Goal: Find specific page/section: Find specific page/section

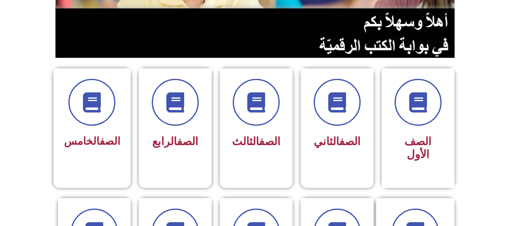
scroll to position [163, 0]
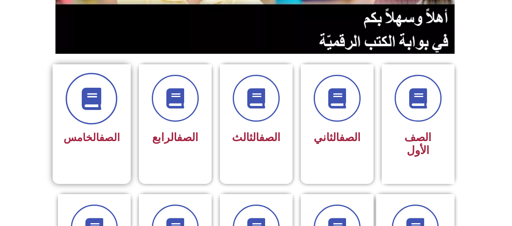
click at [88, 104] on icon at bounding box center [92, 99] width 22 height 22
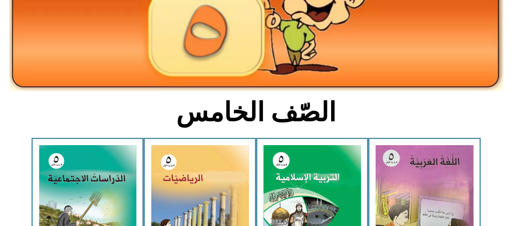
scroll to position [118, 0]
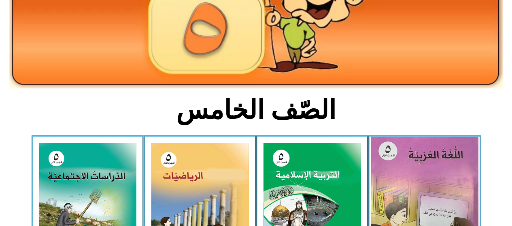
click at [398, 174] on img at bounding box center [425, 204] width 108 height 134
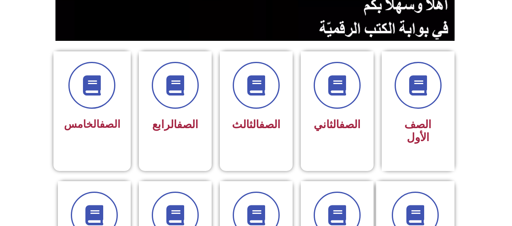
scroll to position [178, 0]
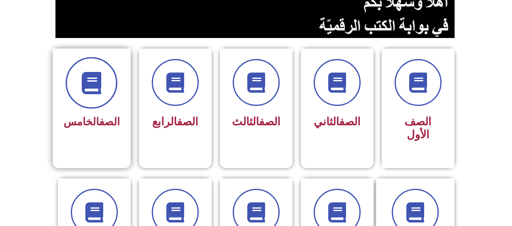
click at [93, 102] on span at bounding box center [92, 83] width 52 height 52
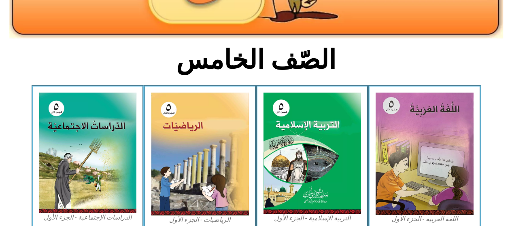
scroll to position [169, 0]
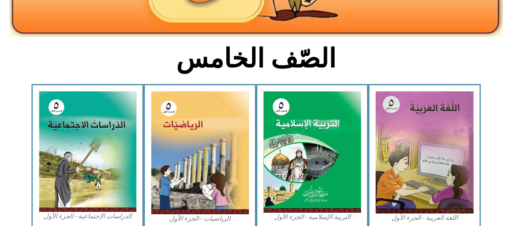
click at [417, 149] on img at bounding box center [425, 152] width 98 height 122
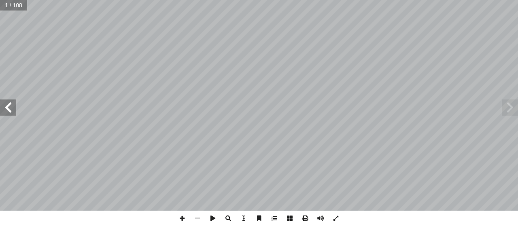
click at [8, 107] on span at bounding box center [8, 108] width 16 height 16
click at [8, 106] on span at bounding box center [8, 108] width 16 height 16
click at [6, 108] on span at bounding box center [8, 108] width 16 height 16
click at [8, 106] on span at bounding box center [8, 108] width 16 height 16
